Goal: Information Seeking & Learning: Learn about a topic

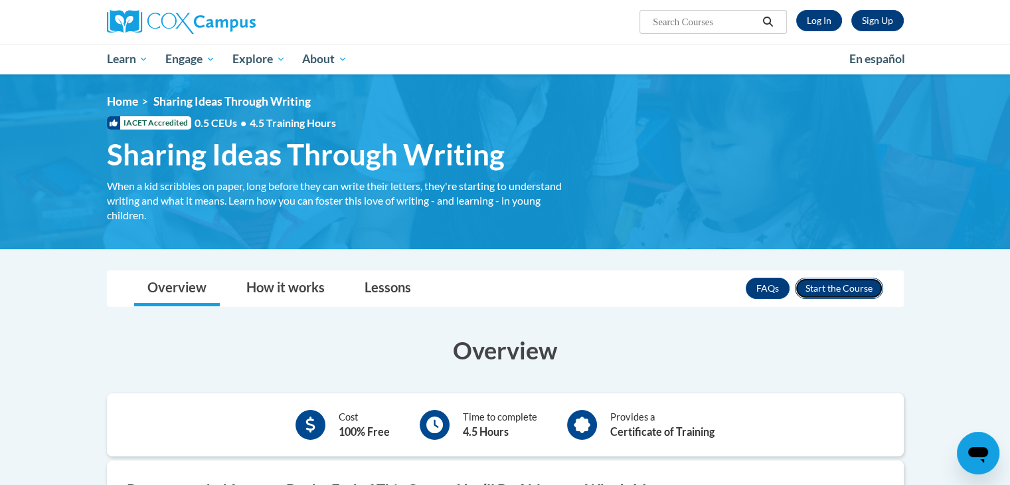
click at [842, 285] on button "Enroll" at bounding box center [838, 287] width 88 height 21
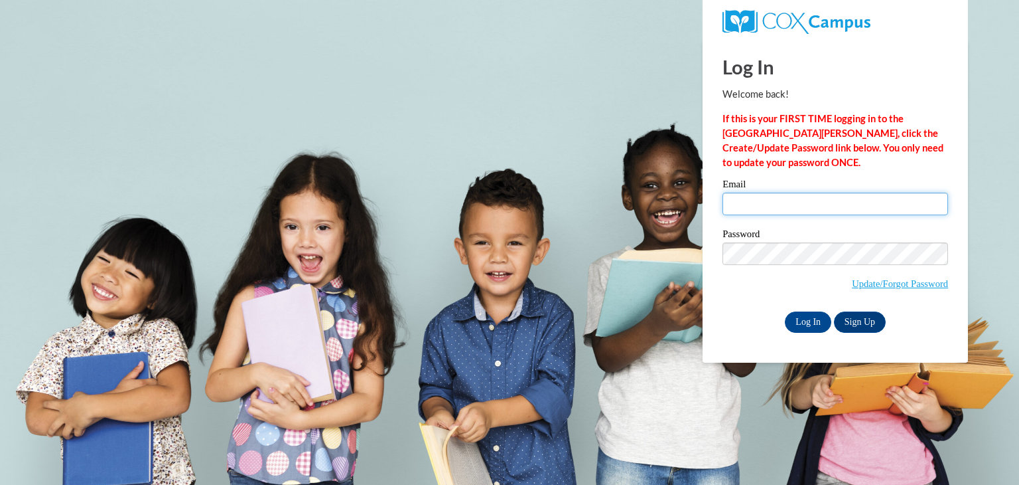
click at [757, 208] on input "Email" at bounding box center [836, 203] width 226 height 23
type input "jcfoster7@crimson.ua.edu"
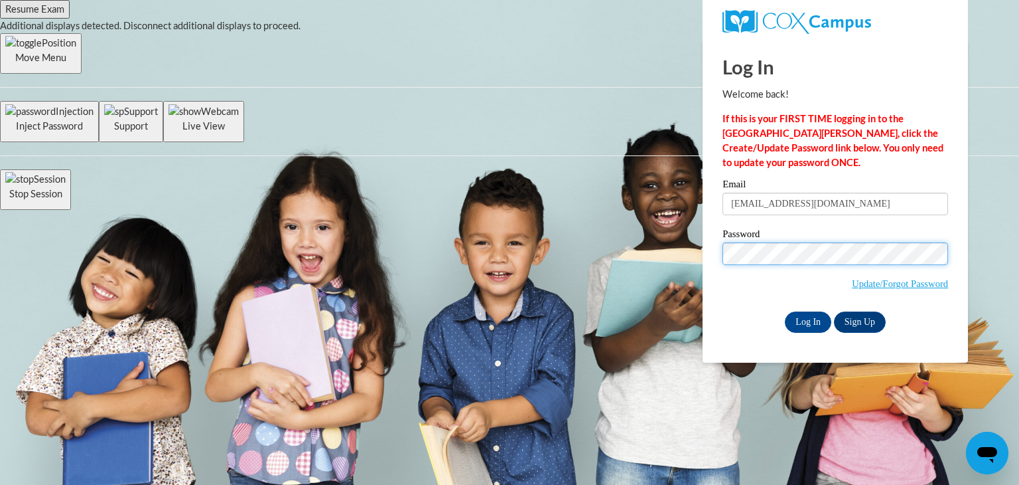
click at [785, 311] on input "Log In" at bounding box center [808, 321] width 46 height 21
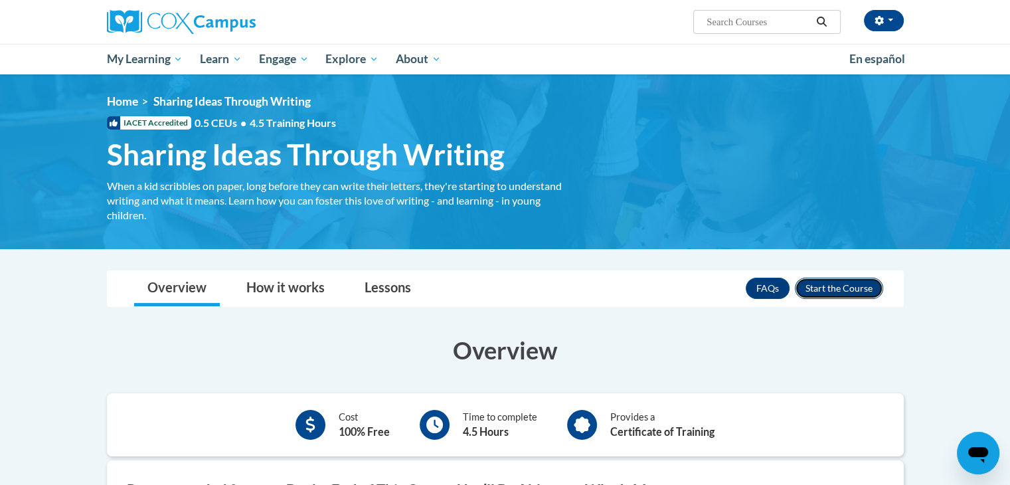
click at [828, 283] on button "Enroll" at bounding box center [838, 287] width 88 height 21
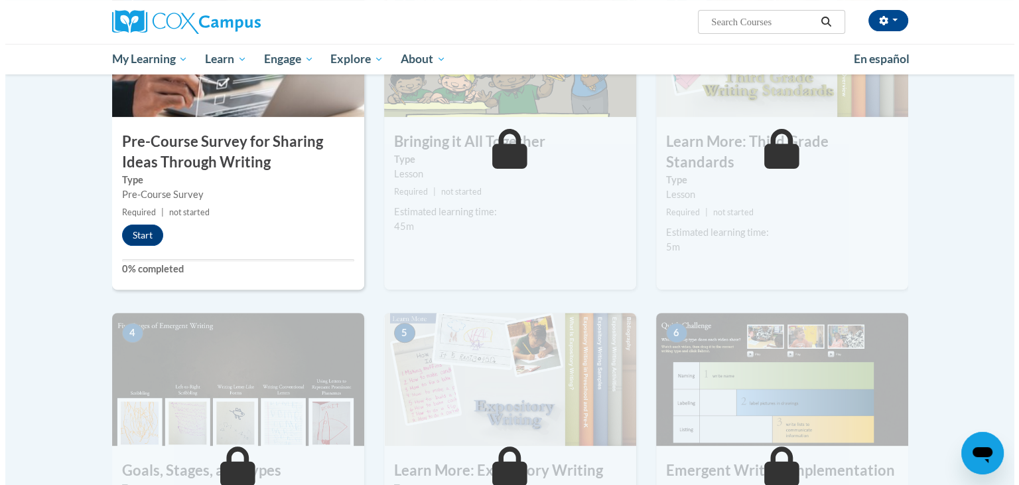
scroll to position [355, 0]
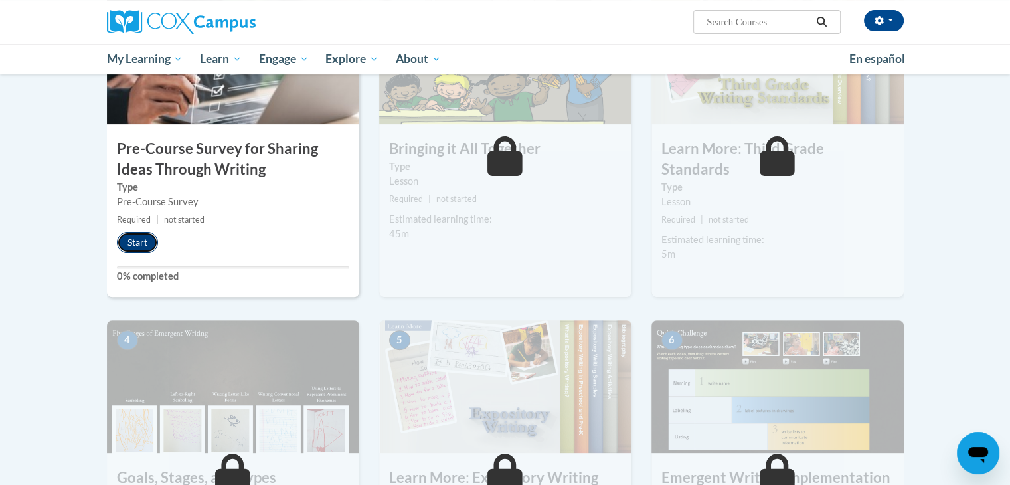
click at [127, 244] on button "Start" at bounding box center [137, 242] width 41 height 21
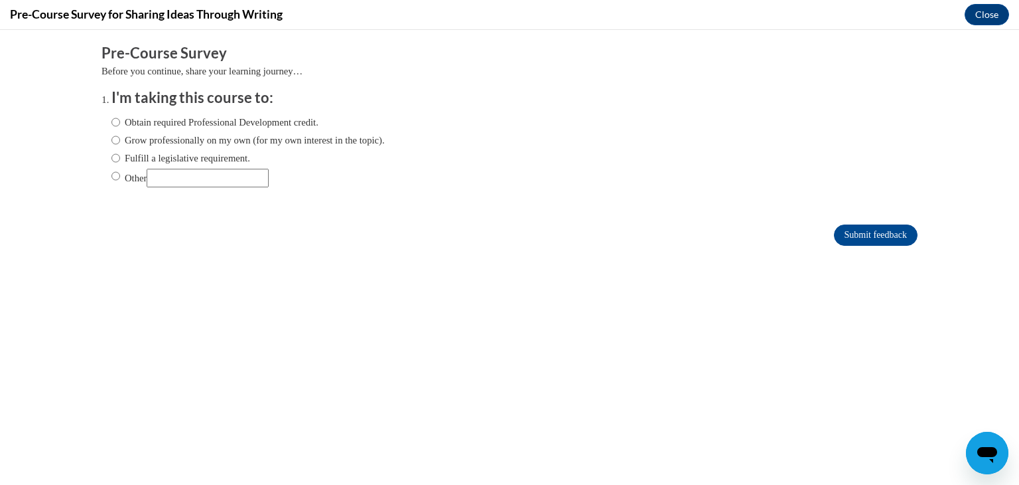
scroll to position [0, 0]
click at [175, 174] on input "Other" at bounding box center [208, 178] width 122 height 19
type input "For a college class"
click at [846, 237] on input "Submit feedback" at bounding box center [876, 234] width 84 height 21
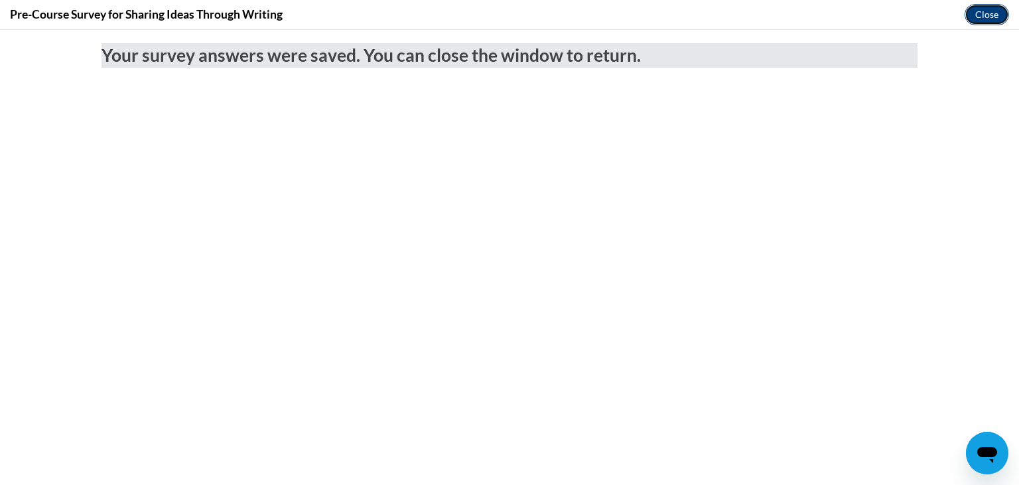
click at [986, 6] on button "Close" at bounding box center [987, 14] width 44 height 21
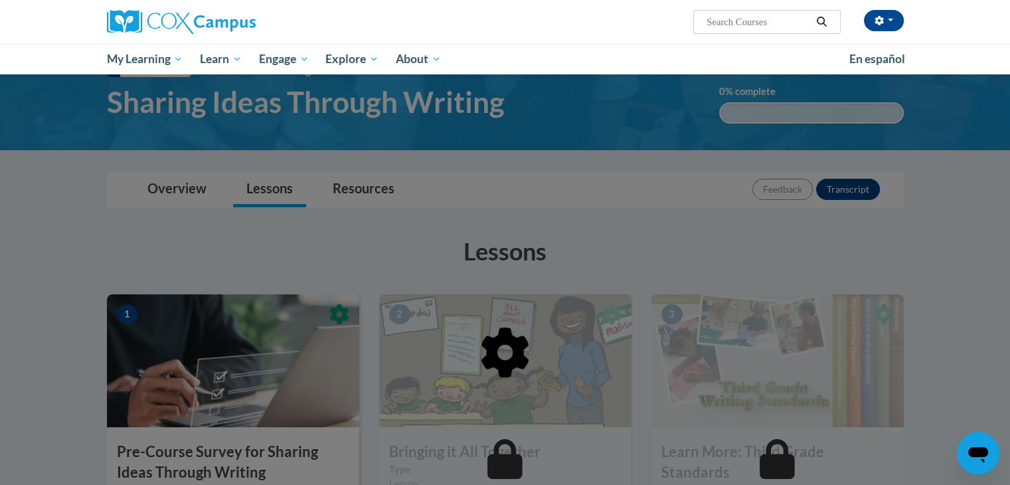
scroll to position [9, 0]
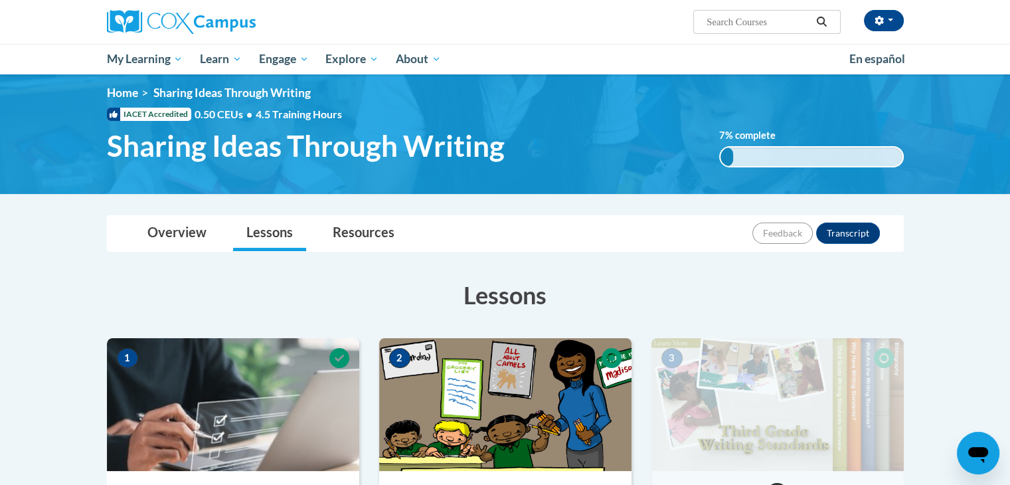
click at [499, 453] on img at bounding box center [505, 404] width 252 height 133
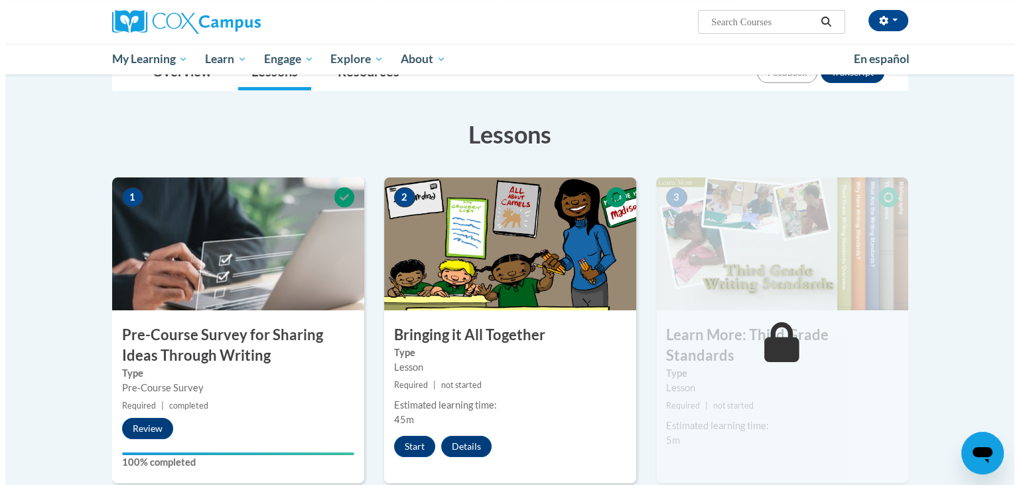
scroll to position [190, 0]
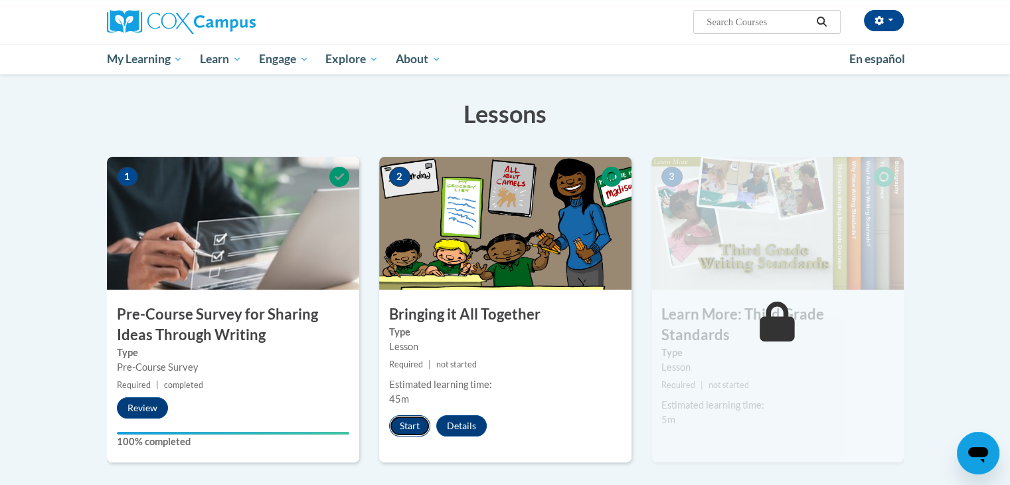
click at [418, 427] on button "Start" at bounding box center [409, 425] width 41 height 21
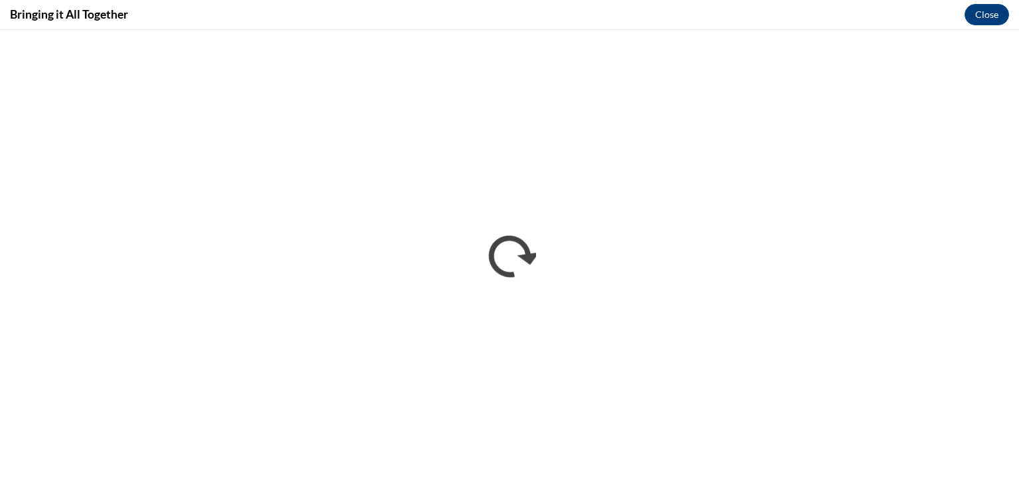
scroll to position [0, 0]
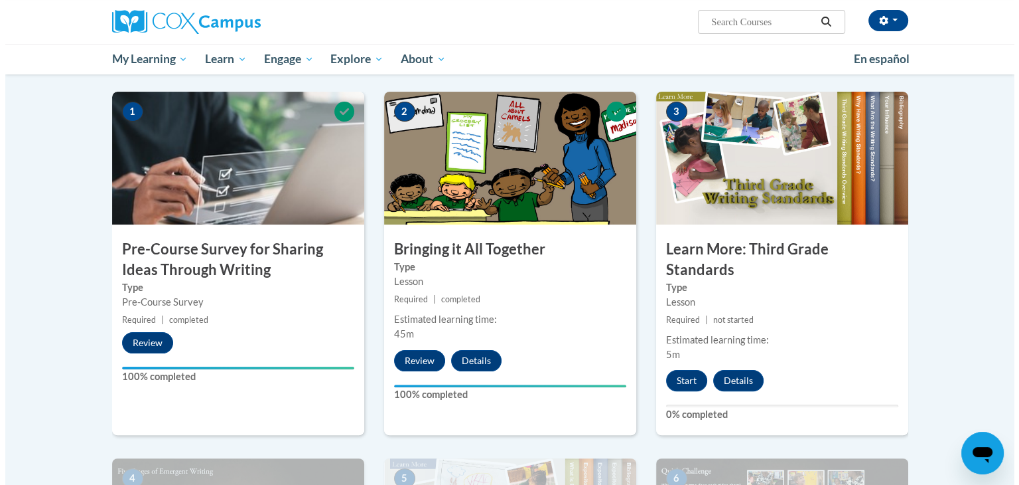
scroll to position [258, 0]
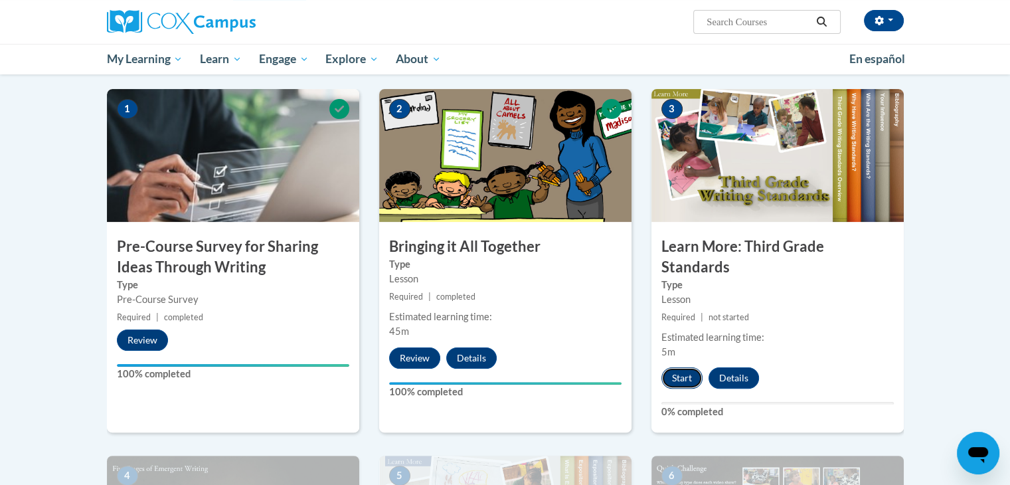
click at [686, 367] on button "Start" at bounding box center [681, 377] width 41 height 21
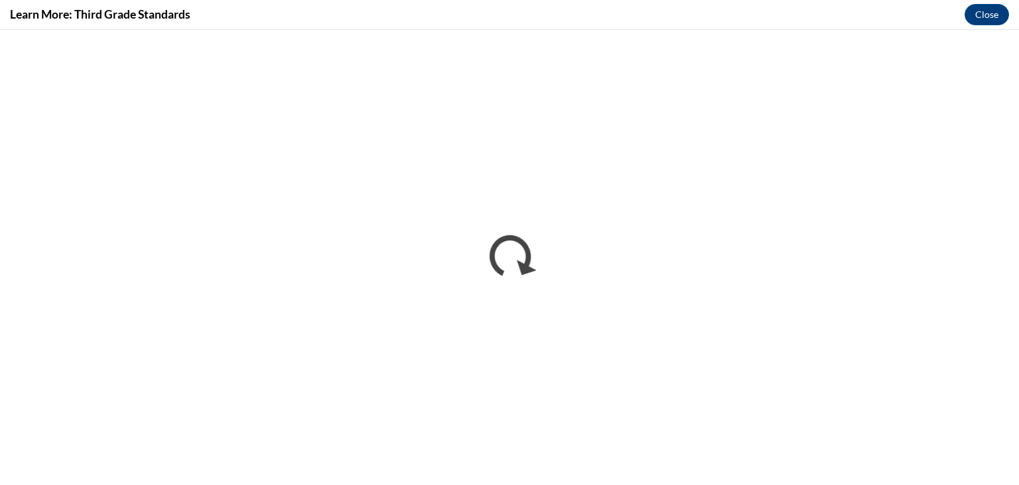
scroll to position [0, 0]
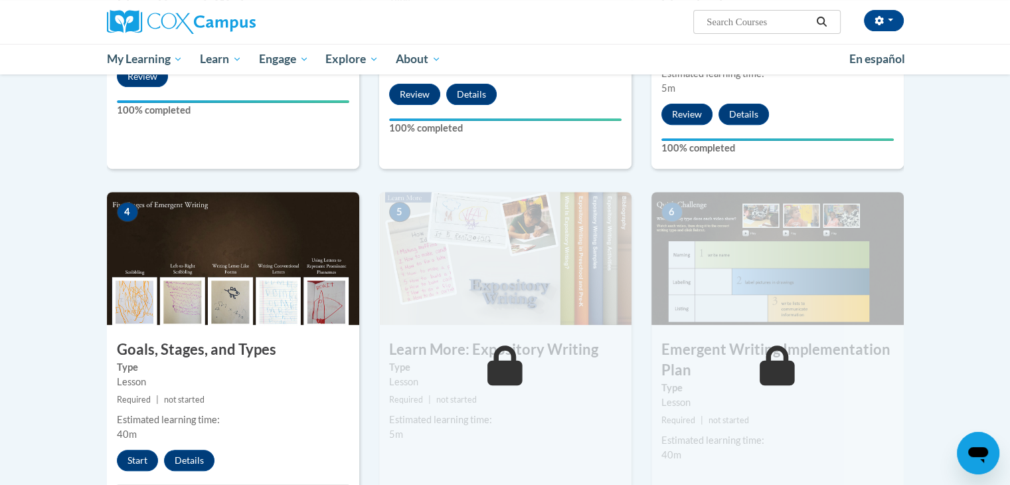
scroll to position [524, 0]
